Goal: Communication & Community: Answer question/provide support

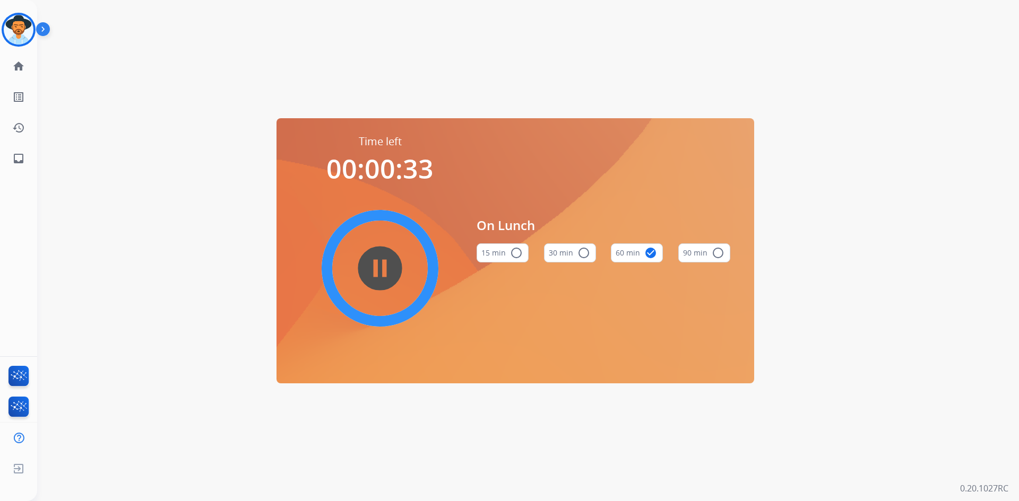
drag, startPoint x: 23, startPoint y: 31, endPoint x: 38, endPoint y: 40, distance: 17.2
click at [23, 31] on img at bounding box center [19, 30] width 30 height 30
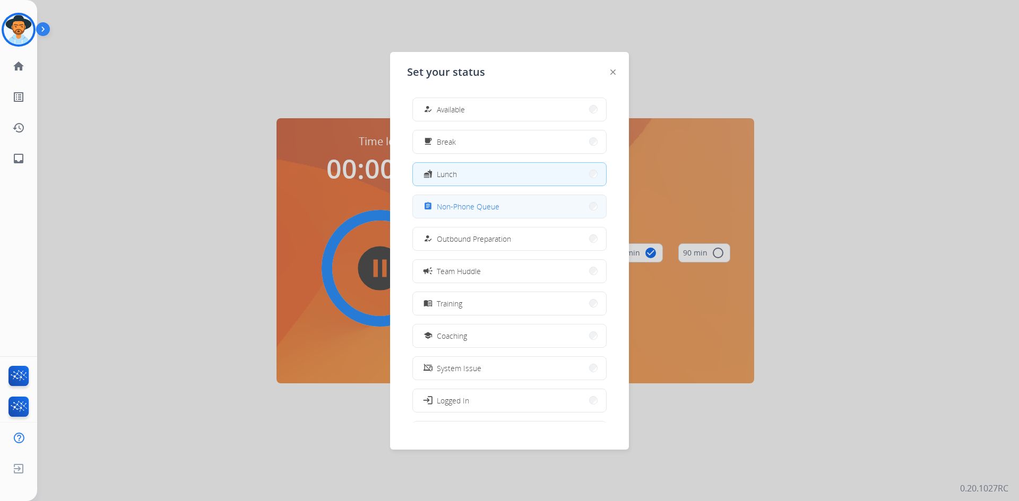
click at [507, 208] on button "assignment Non-Phone Queue" at bounding box center [509, 206] width 193 height 23
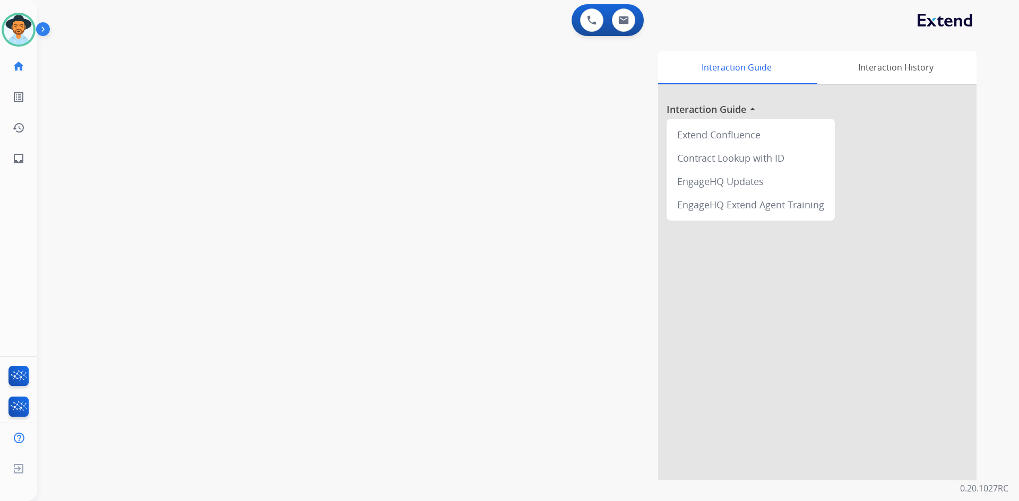
click at [47, 29] on img at bounding box center [45, 31] width 18 height 20
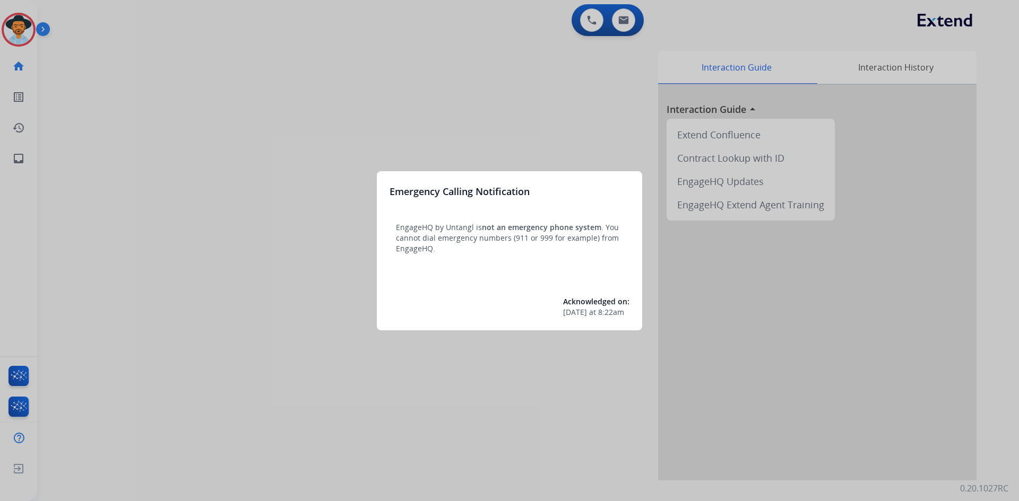
click at [259, 358] on div at bounding box center [509, 250] width 1019 height 501
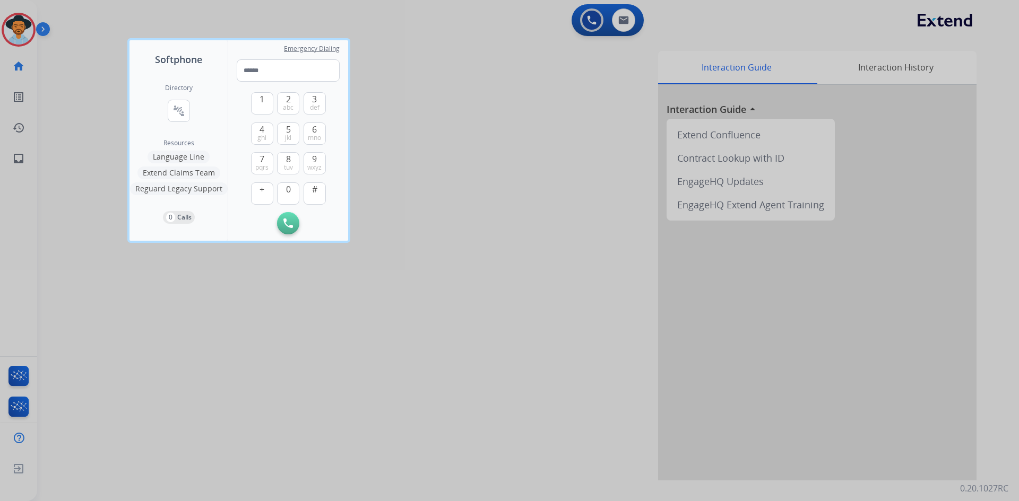
click at [305, 375] on div at bounding box center [509, 250] width 1019 height 501
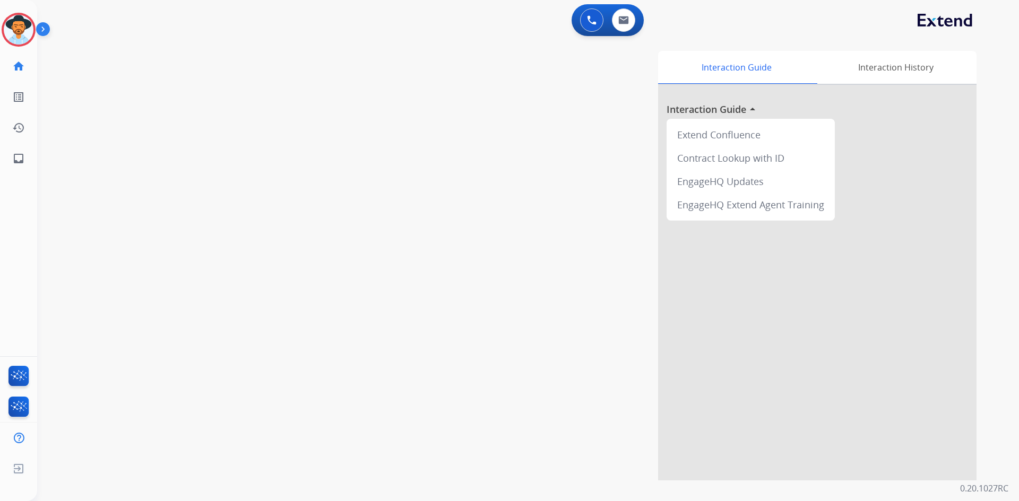
click at [48, 28] on img at bounding box center [45, 31] width 18 height 20
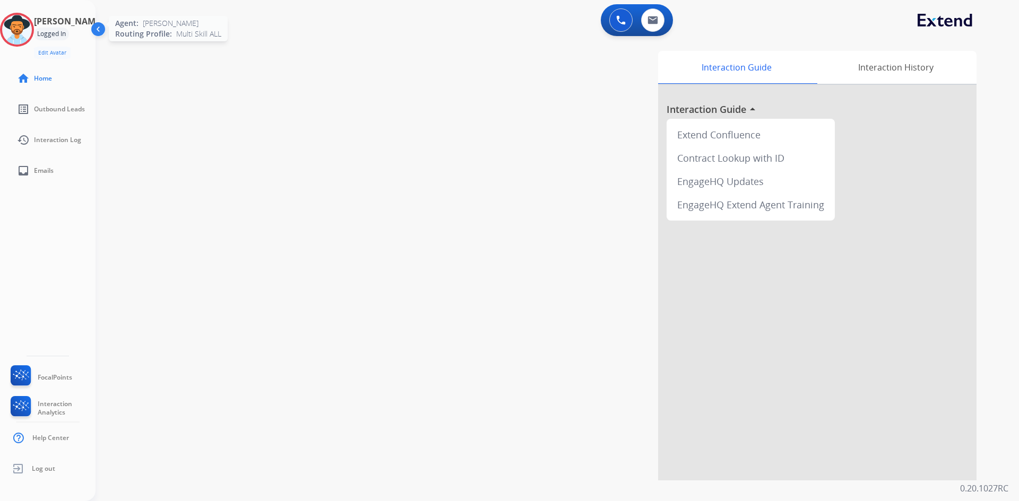
click at [24, 29] on img at bounding box center [17, 30] width 30 height 30
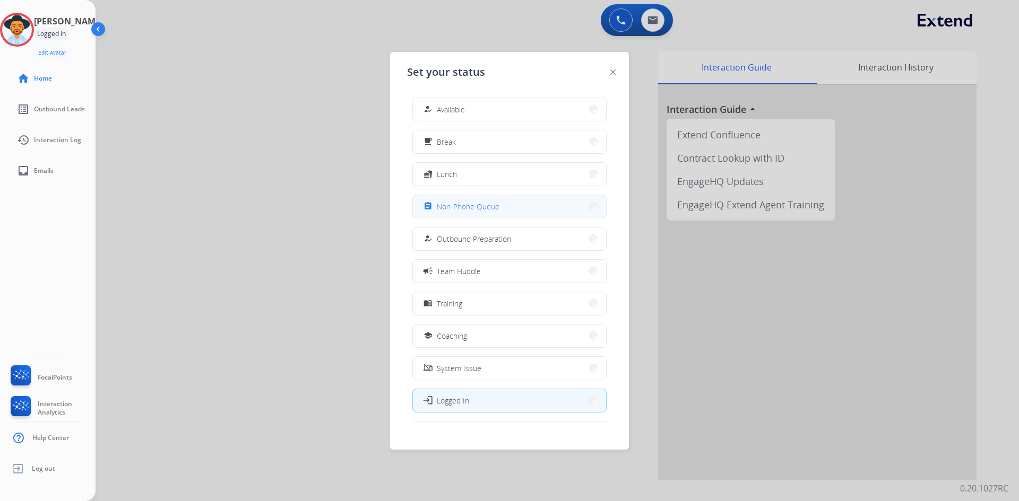
click at [529, 207] on button "assignment Non-Phone Queue" at bounding box center [509, 206] width 193 height 23
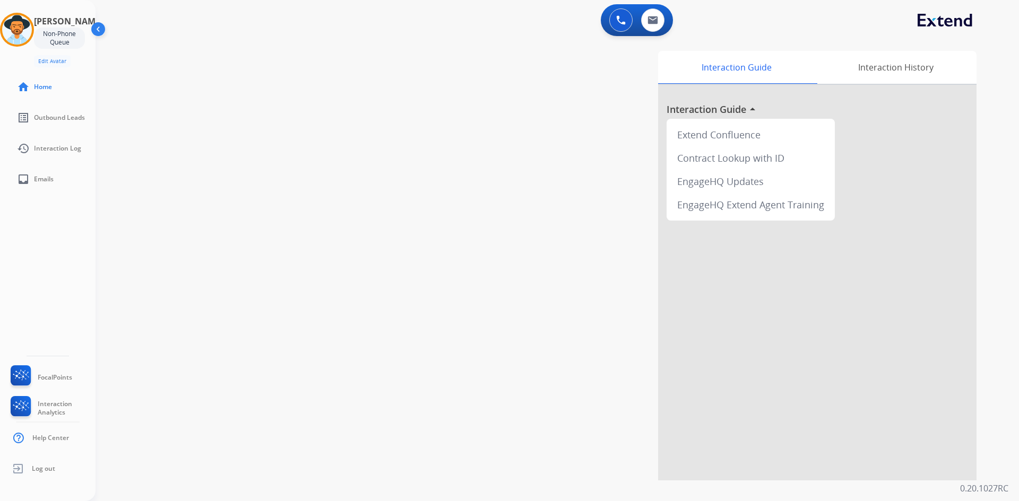
drag, startPoint x: 32, startPoint y: 22, endPoint x: 56, endPoint y: 35, distance: 27.3
click at [32, 22] on img at bounding box center [17, 30] width 30 height 30
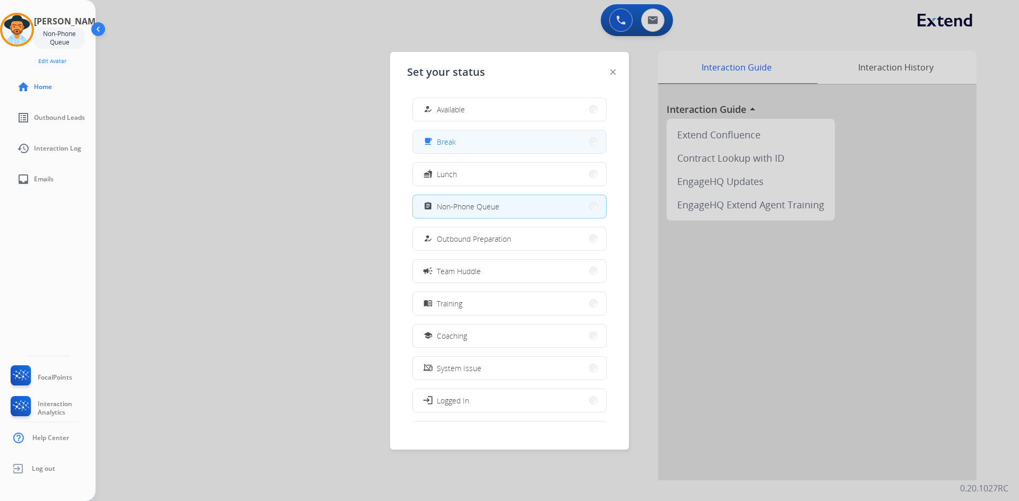
click at [512, 141] on button "free_breakfast Break" at bounding box center [509, 142] width 193 height 23
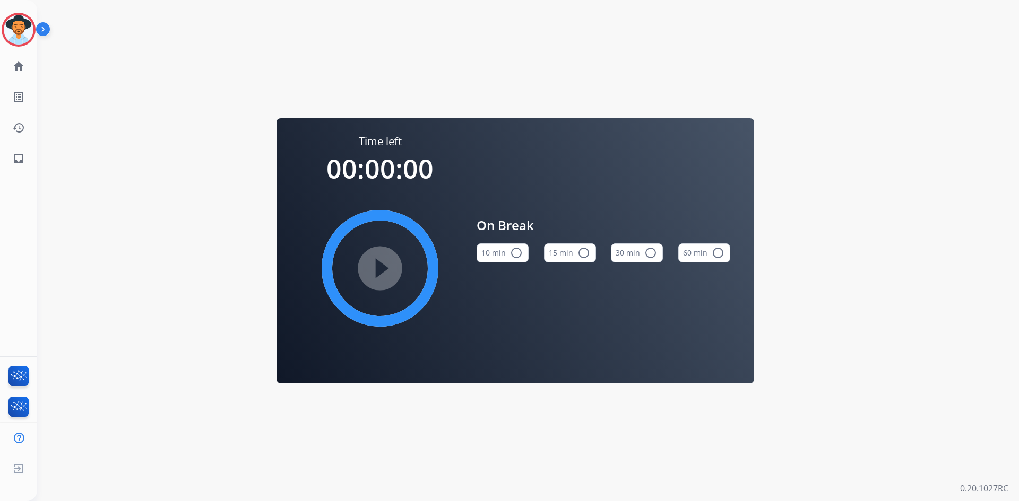
click at [583, 253] on mat-icon "radio_button_unchecked" at bounding box center [583, 253] width 13 height 13
click at [384, 263] on mat-icon "play_circle_filled" at bounding box center [380, 268] width 13 height 13
drag, startPoint x: 19, startPoint y: 21, endPoint x: 33, endPoint y: 41, distance: 25.2
click at [19, 21] on img at bounding box center [19, 30] width 30 height 30
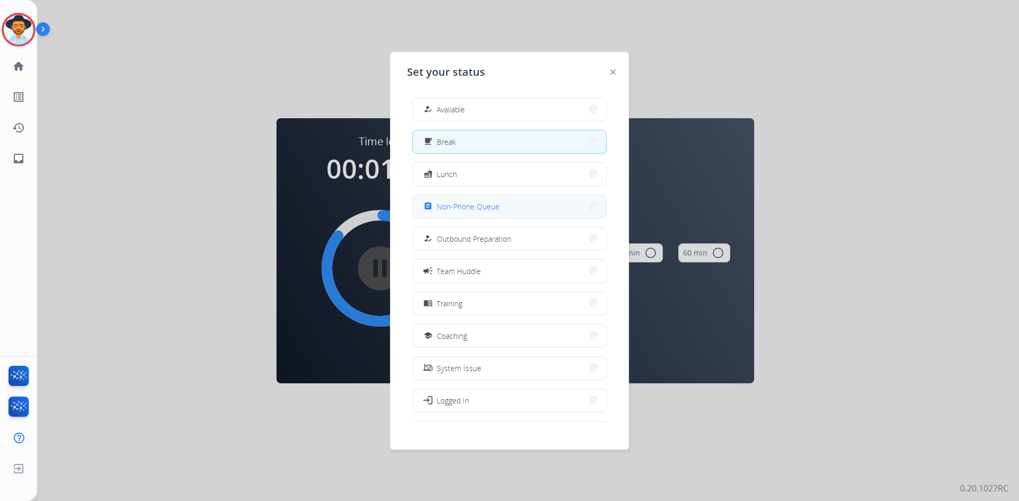
click at [509, 205] on button "assignment Non-Phone Queue" at bounding box center [509, 206] width 193 height 23
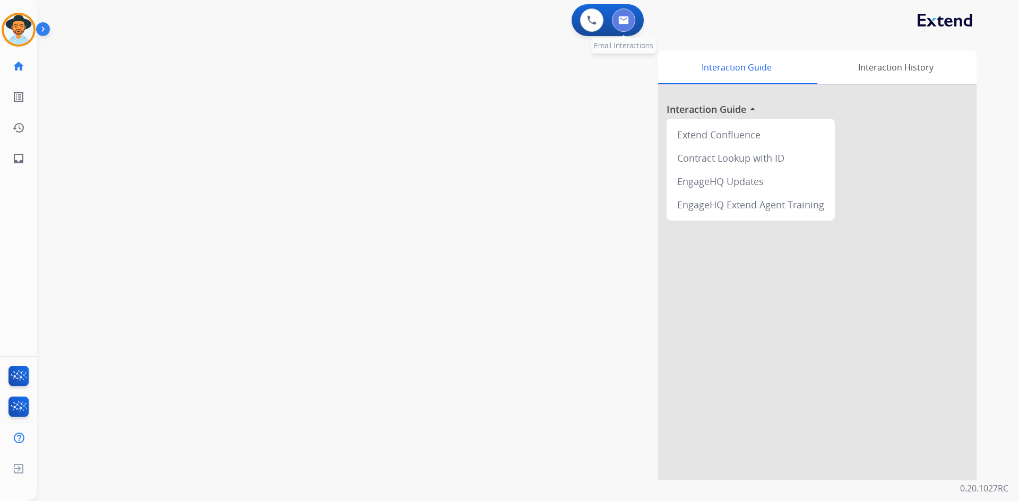
click at [627, 19] on img at bounding box center [623, 20] width 11 height 8
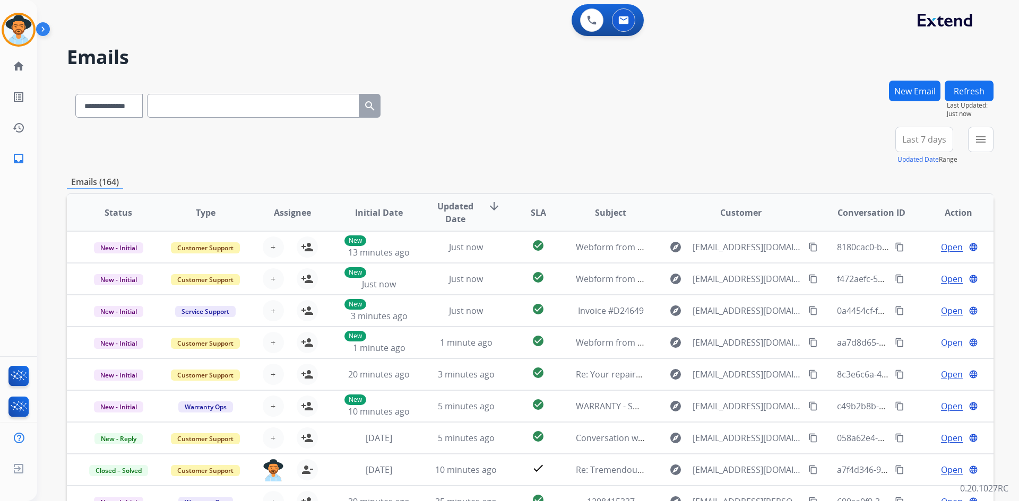
click at [912, 90] on button "New Email" at bounding box center [914, 91] width 51 height 21
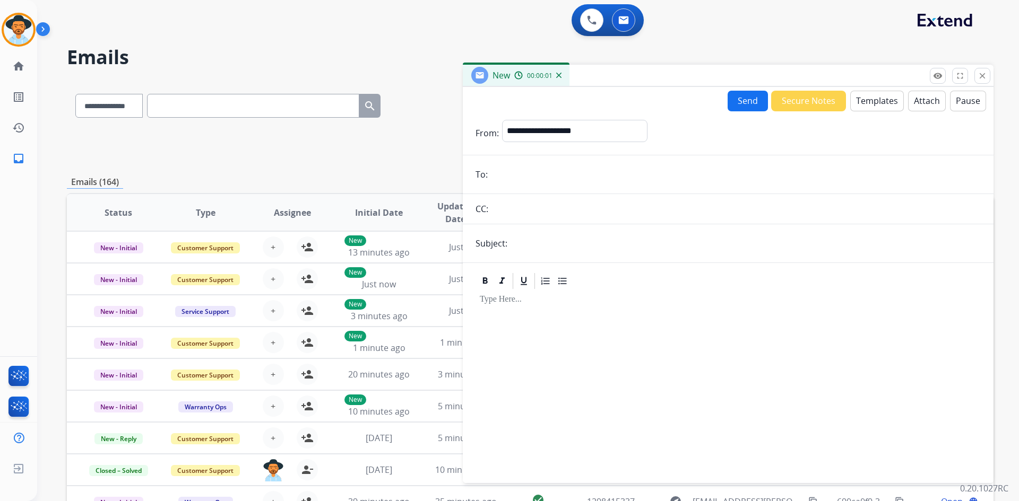
click at [874, 98] on button "Templates" at bounding box center [877, 101] width 54 height 21
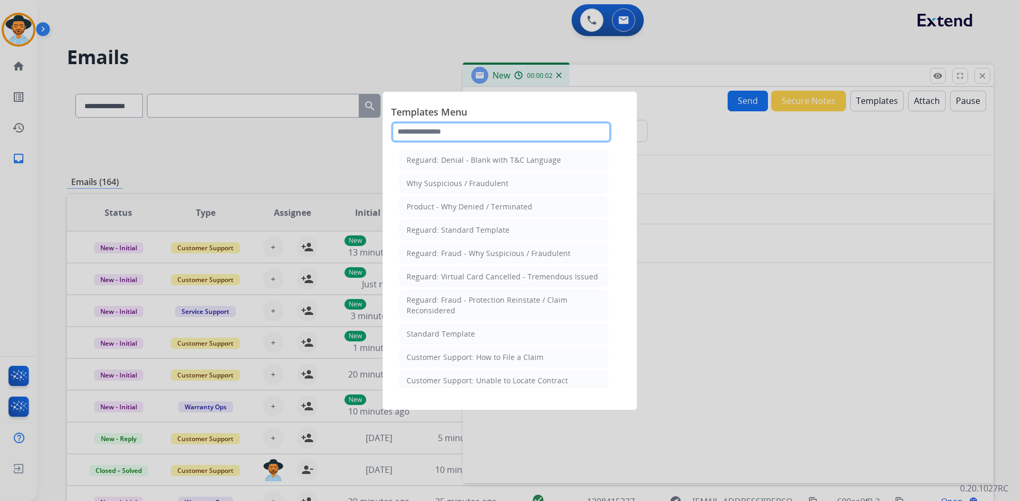
click at [487, 132] on input "text" at bounding box center [501, 132] width 220 height 21
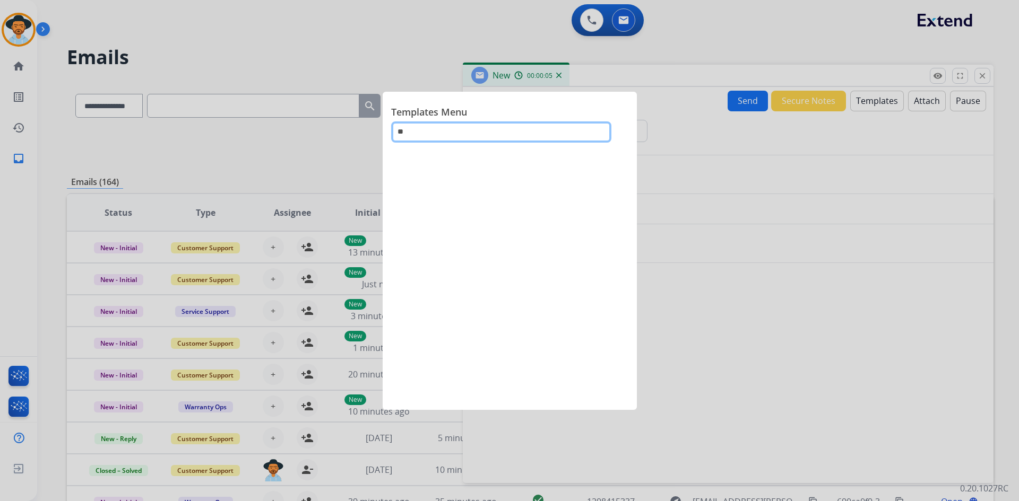
type input "*"
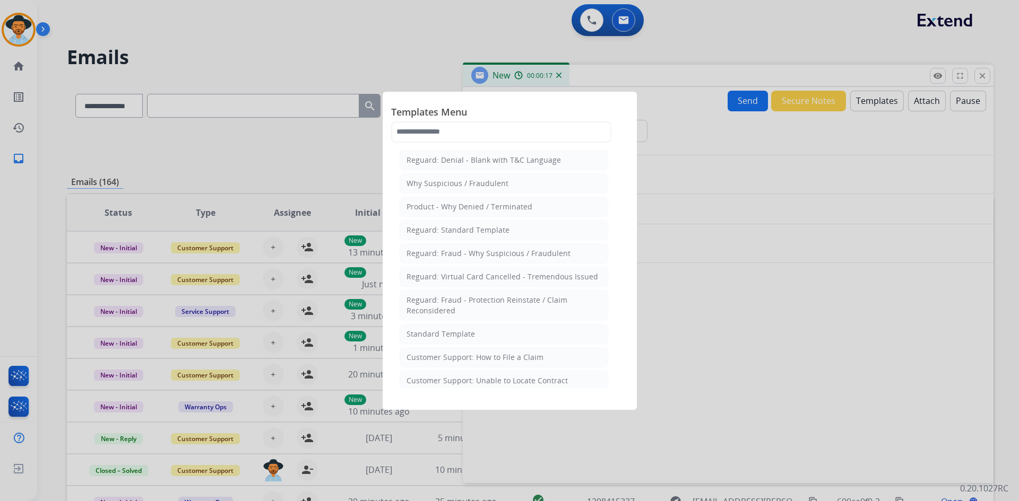
click at [763, 268] on div at bounding box center [509, 250] width 1019 height 501
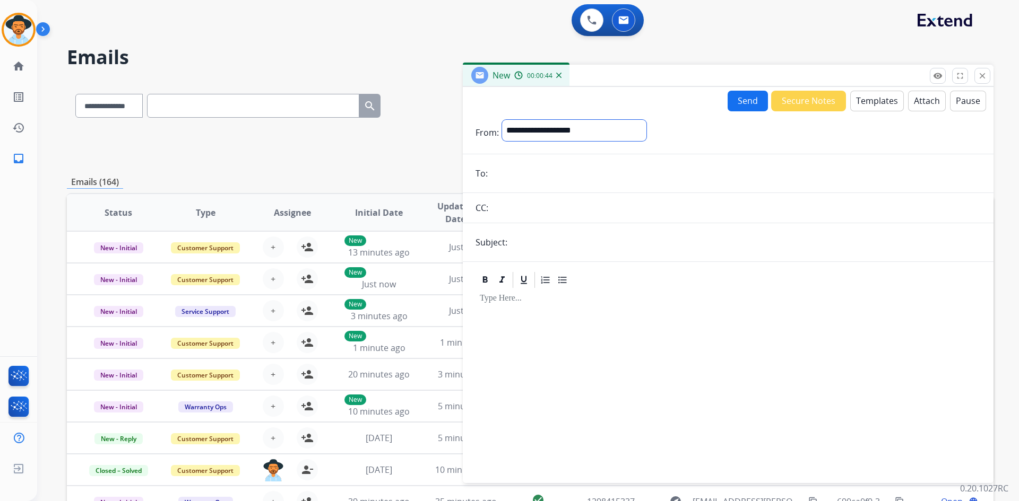
click at [616, 129] on select "**********" at bounding box center [574, 130] width 144 height 21
drag, startPoint x: 616, startPoint y: 129, endPoint x: 704, endPoint y: 124, distance: 88.7
click at [616, 129] on select "**********" at bounding box center [574, 130] width 144 height 21
click at [878, 102] on button "Templates" at bounding box center [877, 101] width 54 height 21
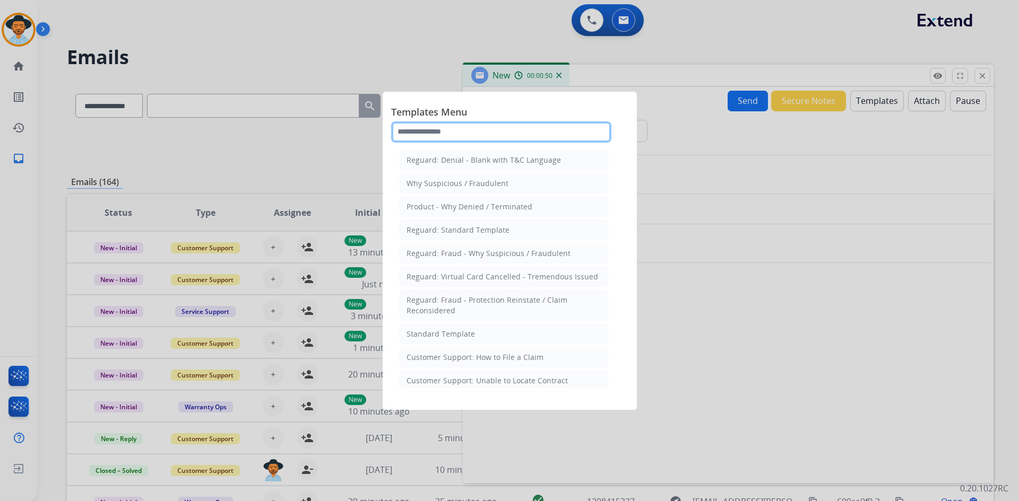
click at [480, 128] on input "text" at bounding box center [501, 132] width 220 height 21
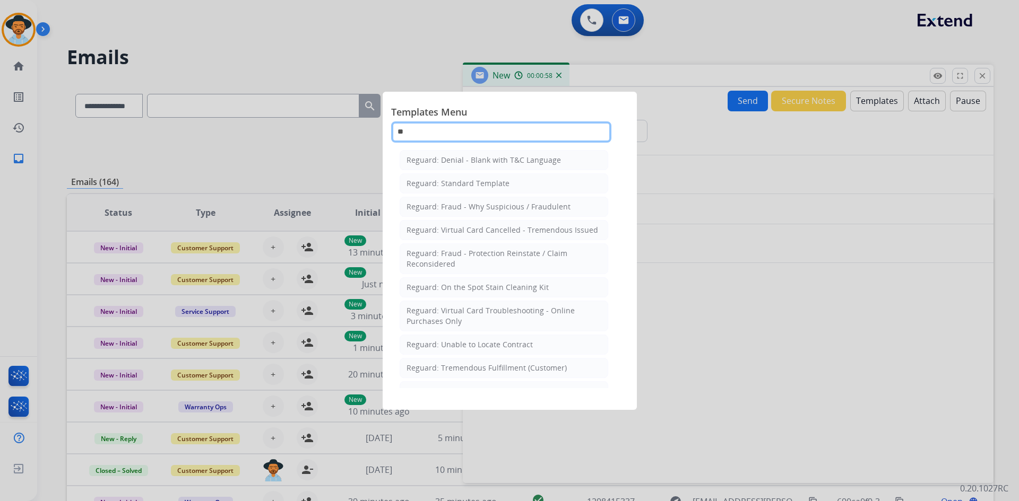
type input "*"
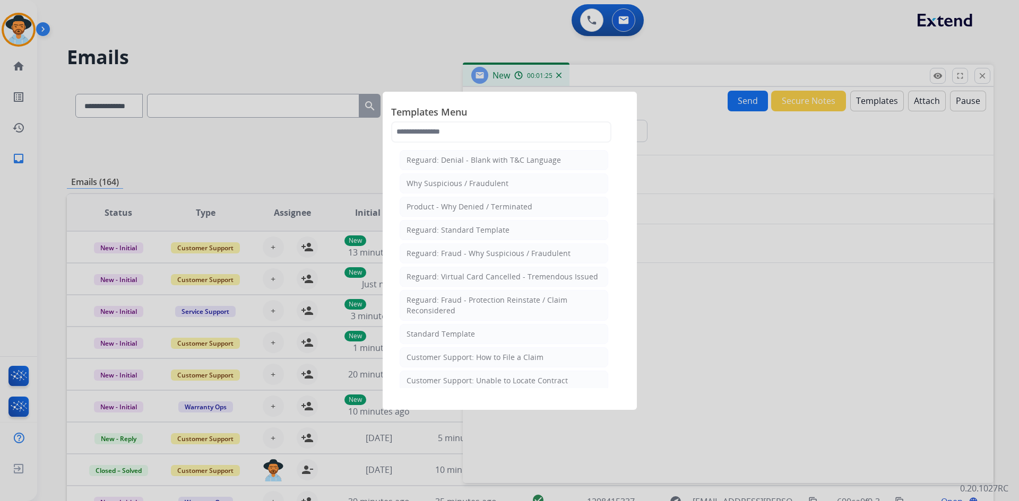
click at [414, 55] on div at bounding box center [509, 250] width 1019 height 501
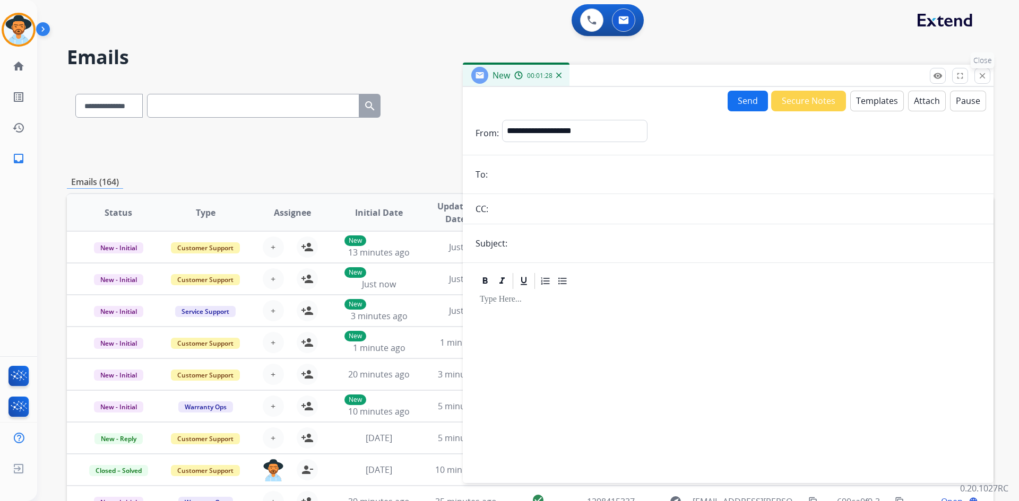
click at [981, 74] on mat-icon "close" at bounding box center [982, 76] width 10 height 10
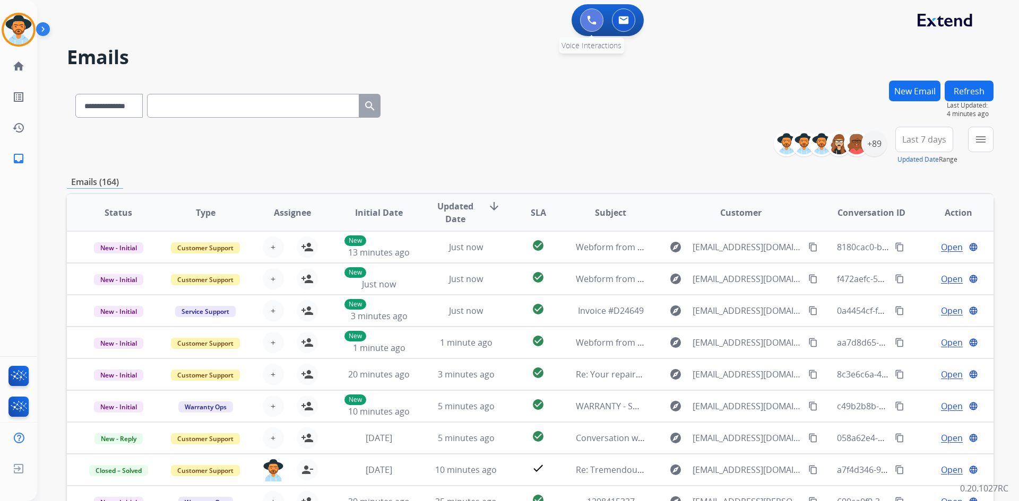
click at [594, 16] on img at bounding box center [592, 20] width 10 height 10
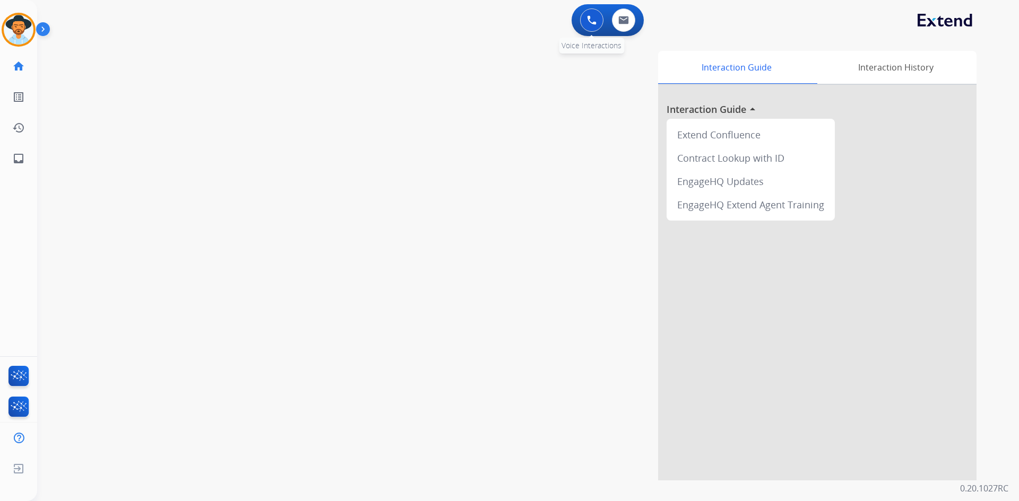
click at [587, 20] on img at bounding box center [592, 20] width 10 height 10
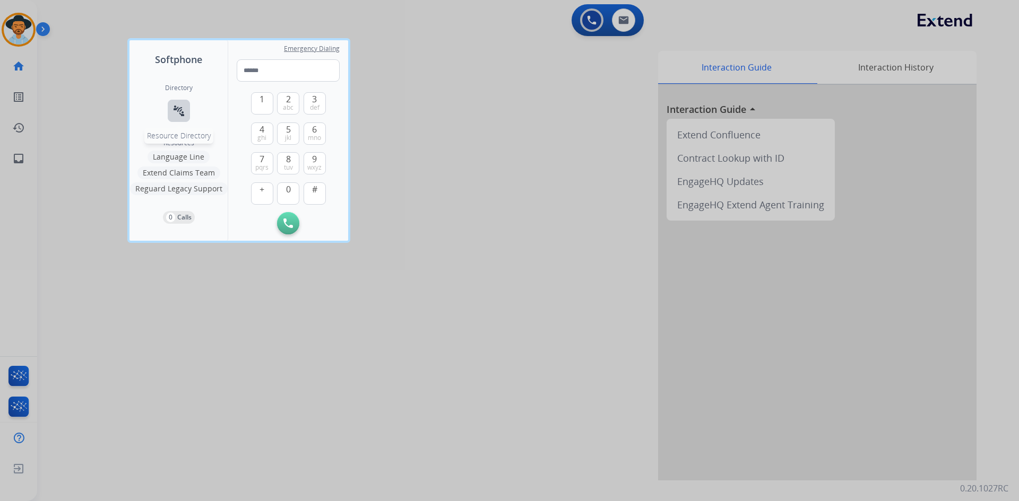
click at [174, 106] on mat-icon "connect_without_contact" at bounding box center [178, 111] width 13 height 13
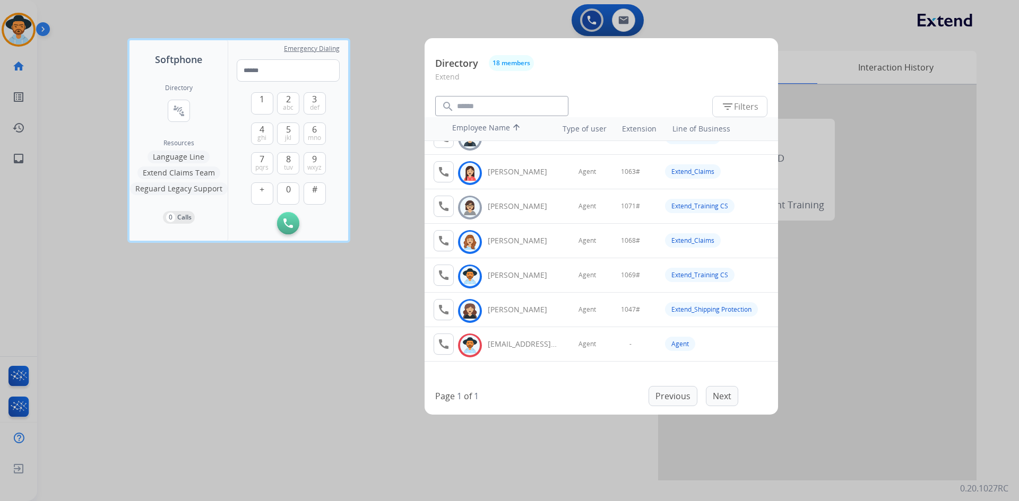
scroll to position [404, 0]
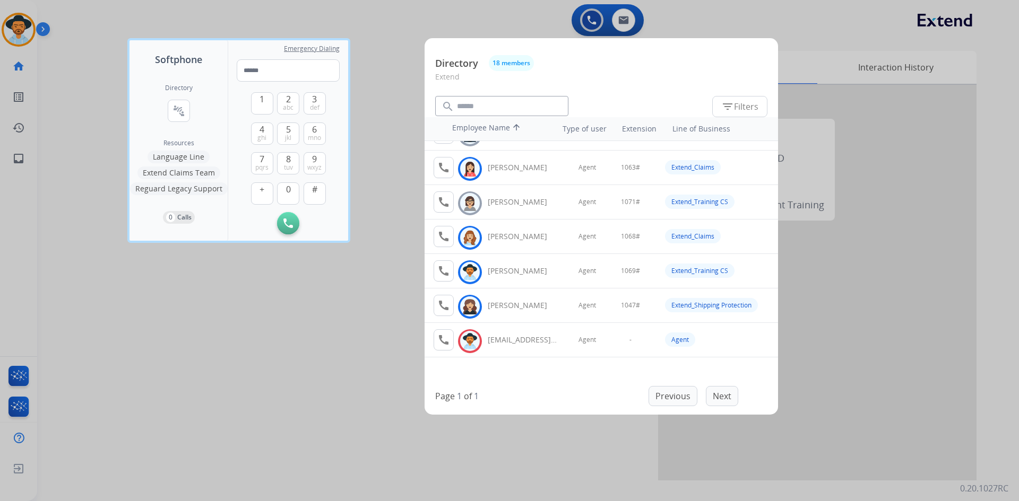
click at [216, 409] on div at bounding box center [509, 250] width 1019 height 501
